Goal: Register for event/course

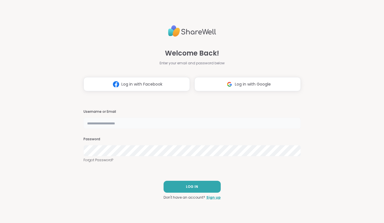
type input "**********"
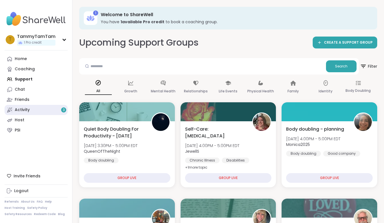
click at [27, 107] on div "Activity 3" at bounding box center [22, 110] width 15 height 6
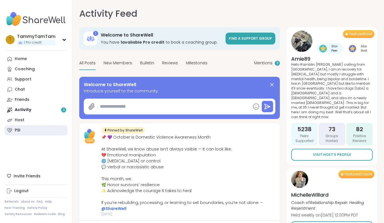
click at [40, 128] on link "PSI" at bounding box center [36, 130] width 63 height 10
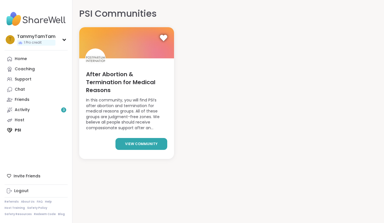
click at [145, 144] on span "view community" at bounding box center [141, 143] width 33 height 5
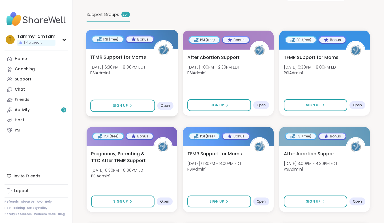
scroll to position [129, 0]
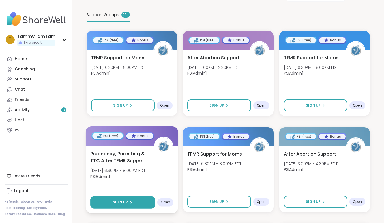
click at [134, 196] on button "Sign Up" at bounding box center [122, 202] width 65 height 12
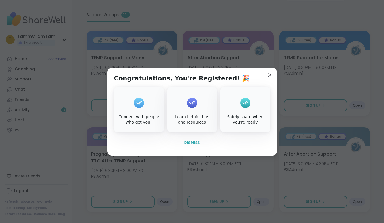
click at [188, 143] on span "Dismiss" at bounding box center [192, 143] width 16 height 4
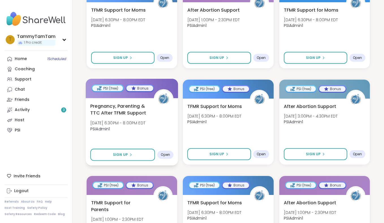
scroll to position [179, 0]
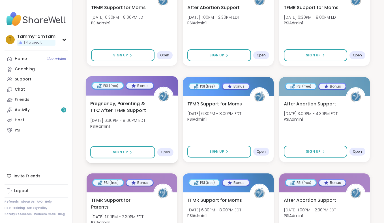
click at [164, 150] on span "Open" at bounding box center [165, 152] width 9 height 5
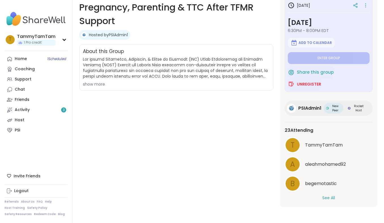
click at [324, 199] on button "See All" at bounding box center [328, 198] width 13 height 6
